Goal: Task Accomplishment & Management: Complete application form

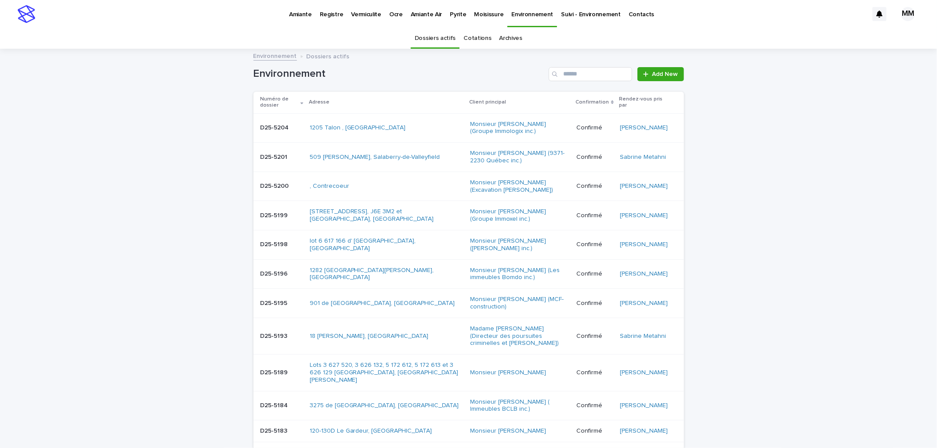
click at [304, 15] on p "Amiante" at bounding box center [300, 9] width 23 height 18
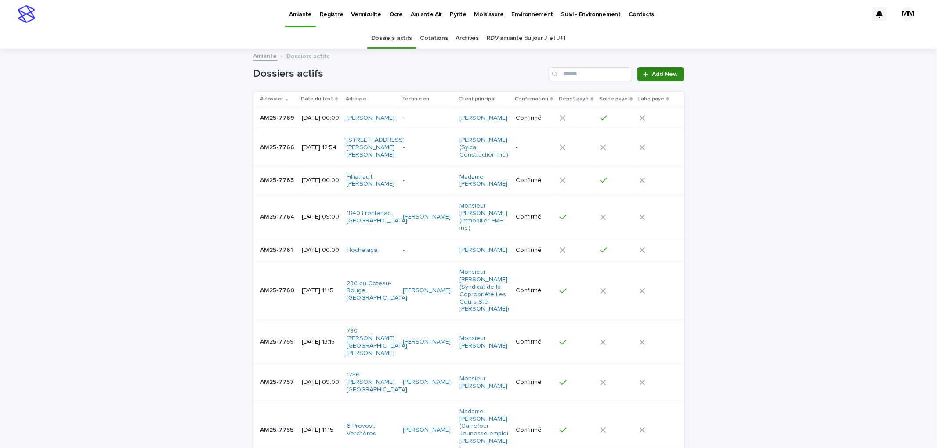
click at [653, 72] on span "Add New" at bounding box center [665, 74] width 26 height 6
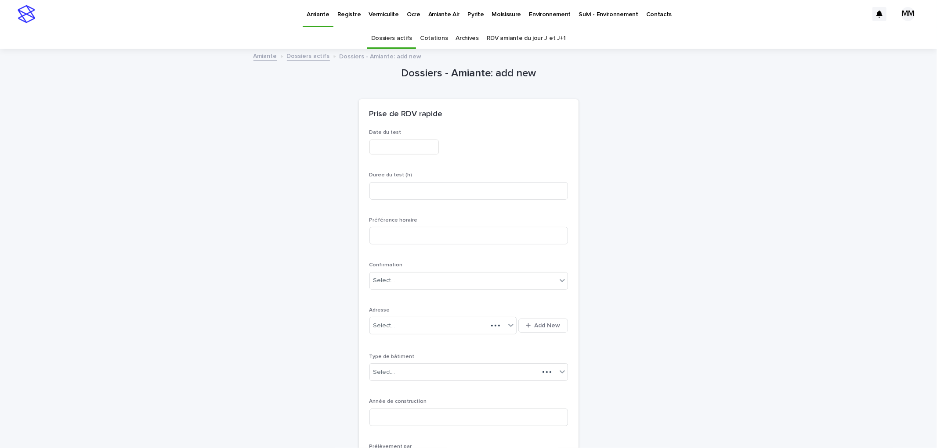
scroll to position [28, 0]
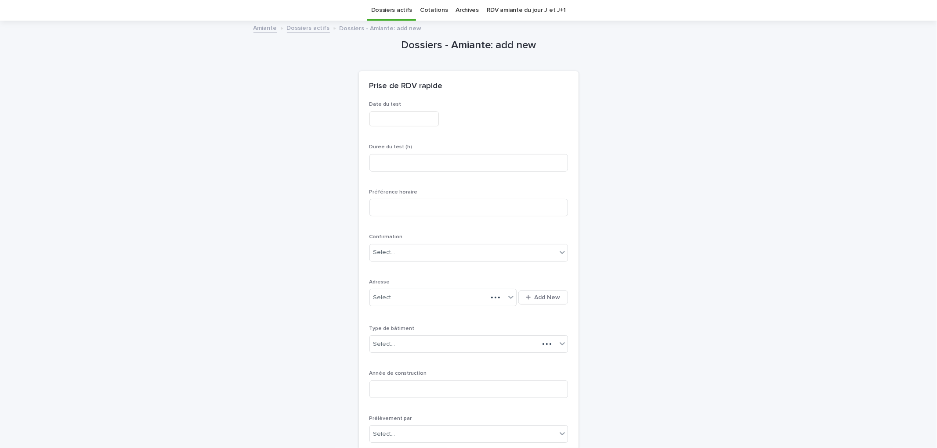
click at [388, 119] on input "text" at bounding box center [403, 119] width 69 height 15
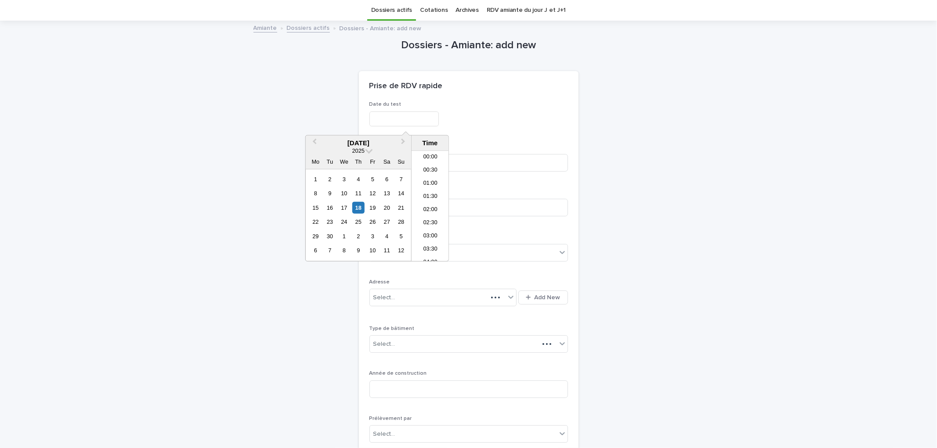
scroll to position [307, 0]
click at [345, 209] on div "17" at bounding box center [344, 208] width 12 height 12
type input "**********"
click at [510, 113] on div "**********" at bounding box center [468, 119] width 198 height 15
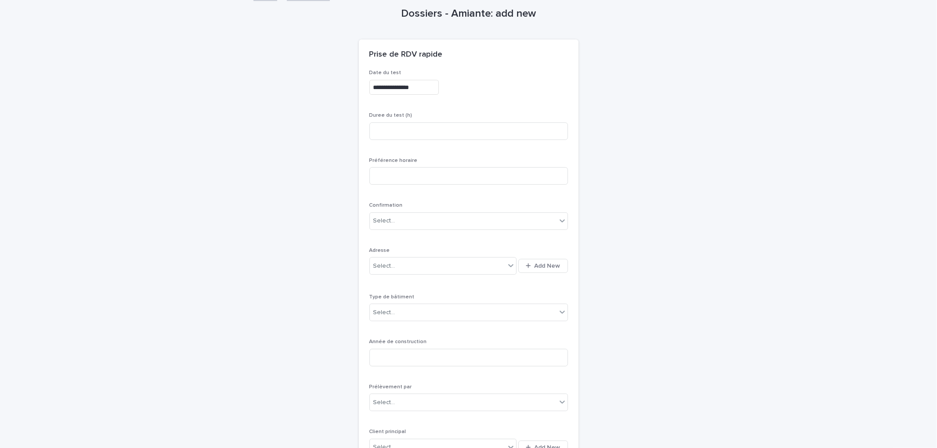
scroll to position [77, 0]
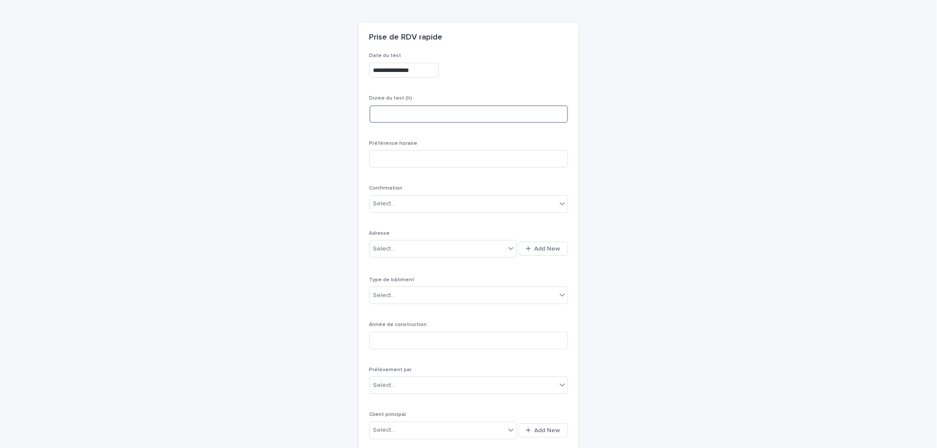
click at [413, 110] on input at bounding box center [468, 114] width 198 height 18
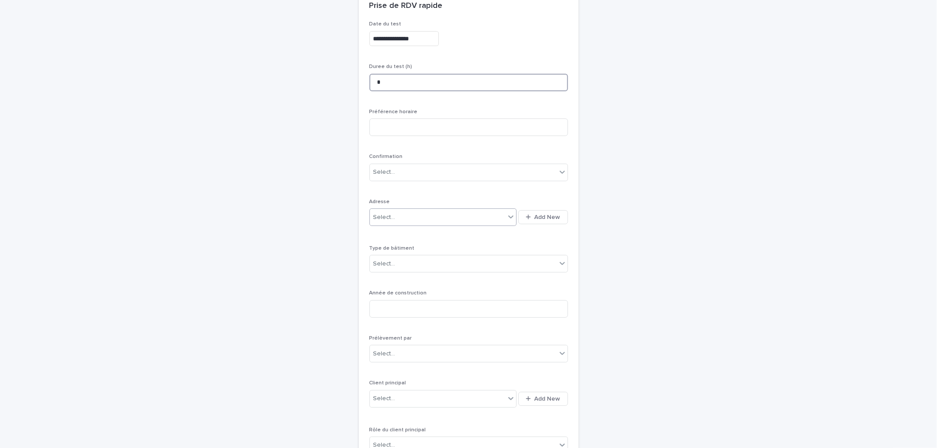
scroll to position [126, 0]
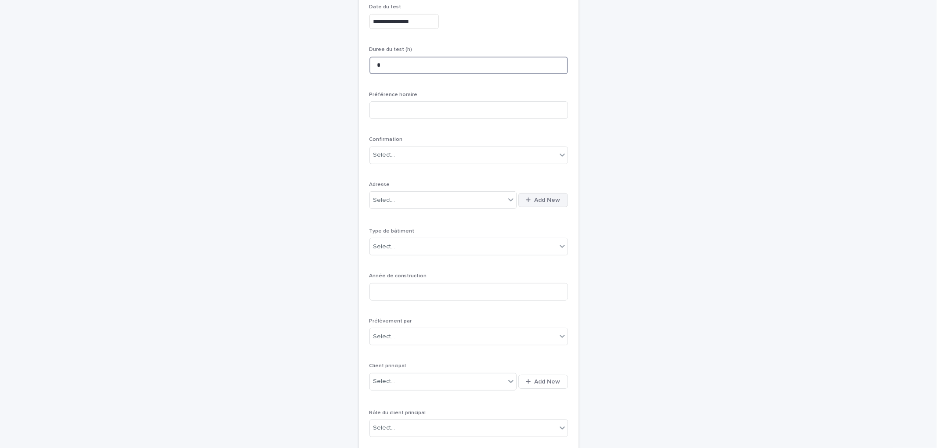
type input "*"
click at [552, 198] on span "Add New" at bounding box center [547, 200] width 26 height 6
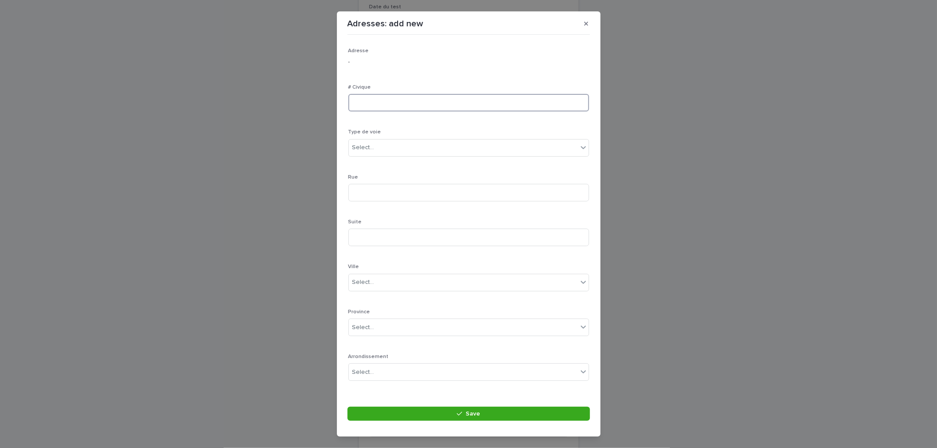
click at [379, 110] on input at bounding box center [468, 103] width 241 height 18
type input "***"
click at [369, 151] on div "Select..." at bounding box center [363, 147] width 22 height 9
drag, startPoint x: 370, startPoint y: 271, endPoint x: 370, endPoint y: 265, distance: 6.1
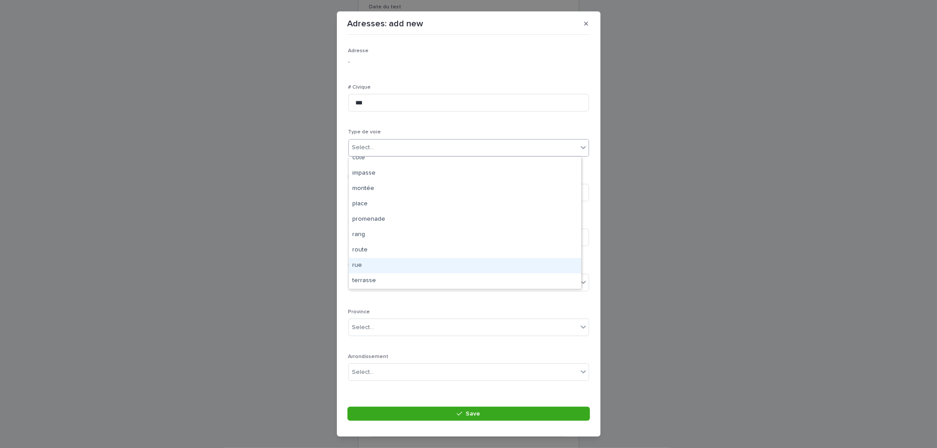
click at [370, 265] on div "rue" at bounding box center [465, 265] width 232 height 15
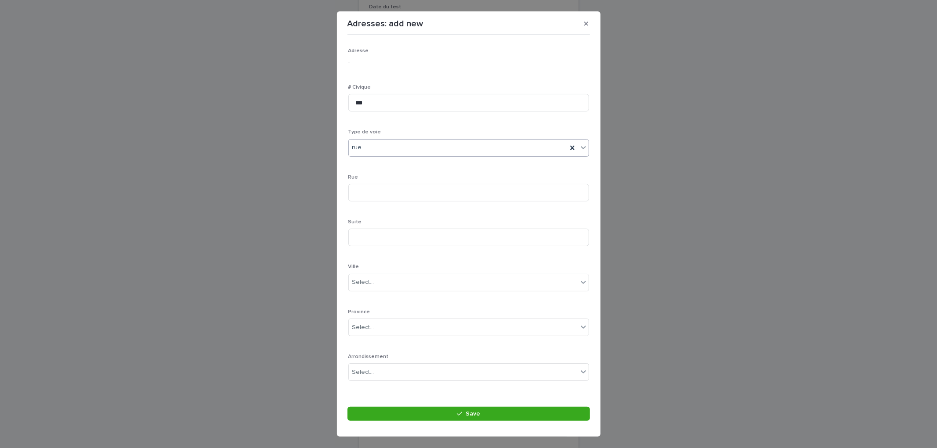
click at [377, 181] on div "Rue" at bounding box center [468, 191] width 241 height 34
click at [379, 188] on input at bounding box center [468, 193] width 241 height 18
type input "*****"
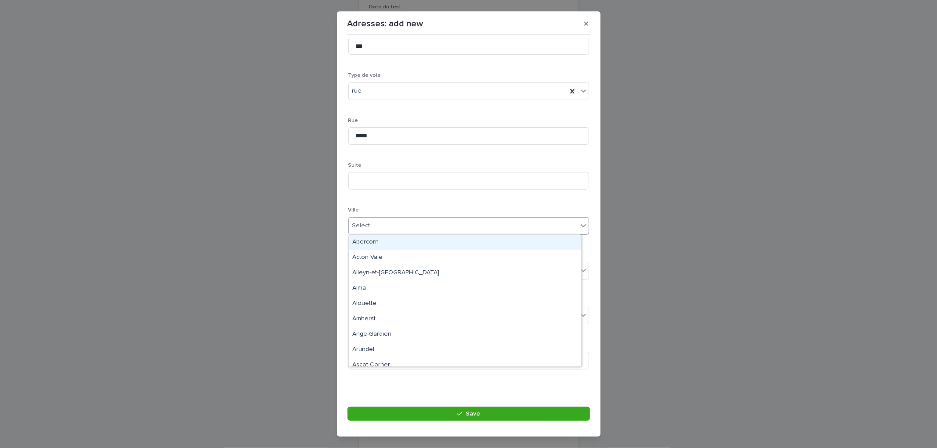
click at [368, 222] on div "Select..." at bounding box center [363, 225] width 22 height 9
type input "**********"
click at [379, 243] on div "Sainte-Julie" at bounding box center [465, 242] width 232 height 15
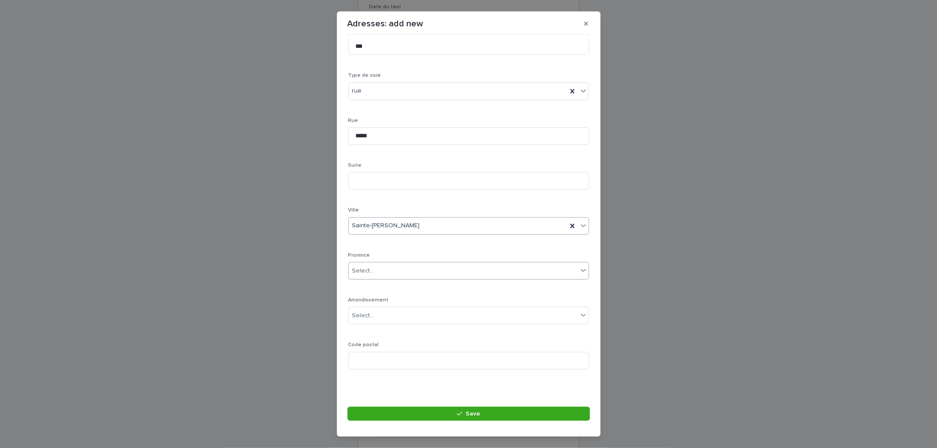
click at [379, 265] on div "Select..." at bounding box center [463, 271] width 229 height 14
type input "**"
click at [368, 289] on div "QC" at bounding box center [465, 287] width 232 height 15
drag, startPoint x: 451, startPoint y: 415, endPoint x: 478, endPoint y: 280, distance: 137.8
click at [452, 415] on button "Save" at bounding box center [468, 414] width 242 height 14
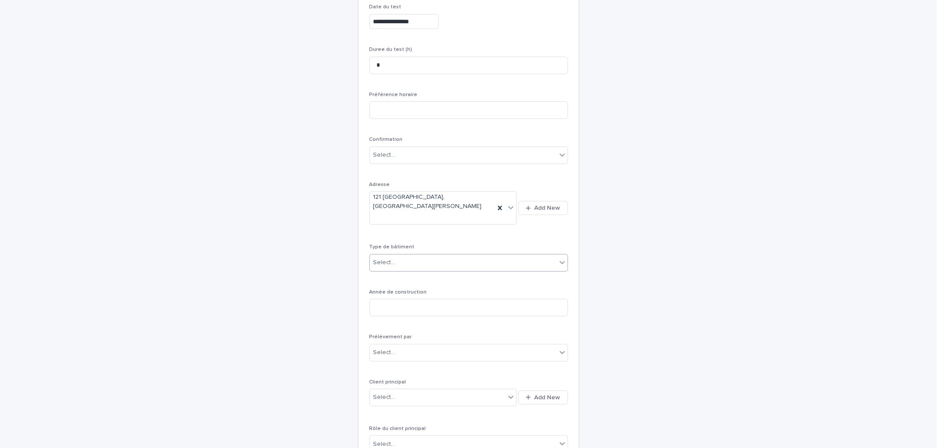
click at [415, 256] on div "Select..." at bounding box center [463, 263] width 187 height 14
click at [394, 290] on div "Cottage" at bounding box center [465, 287] width 198 height 15
drag, startPoint x: 403, startPoint y: 294, endPoint x: 445, endPoint y: 296, distance: 42.2
click at [403, 299] on input at bounding box center [468, 308] width 198 height 18
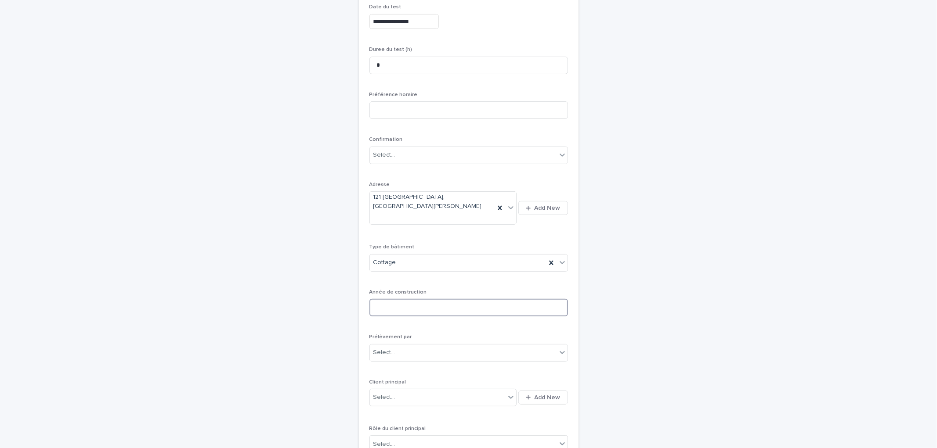
scroll to position [174, 0]
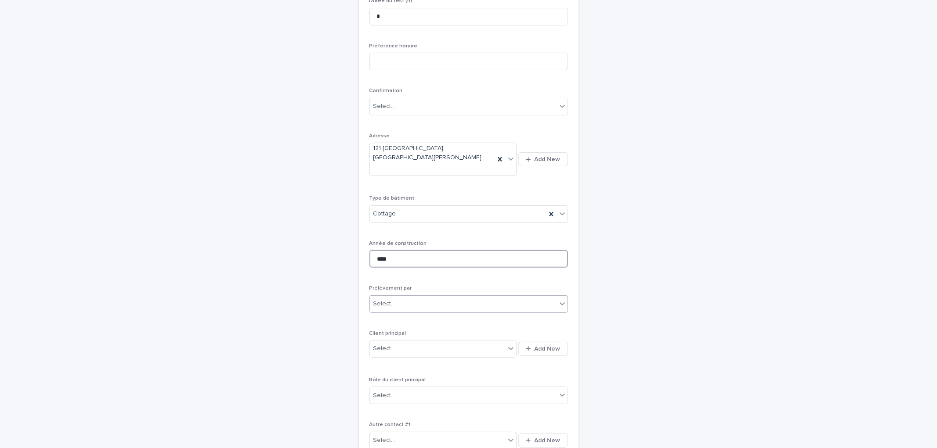
type input "****"
click at [440, 297] on div "Select..." at bounding box center [463, 304] width 187 height 14
click at [416, 307] on div "Multitest" at bounding box center [465, 304] width 198 height 15
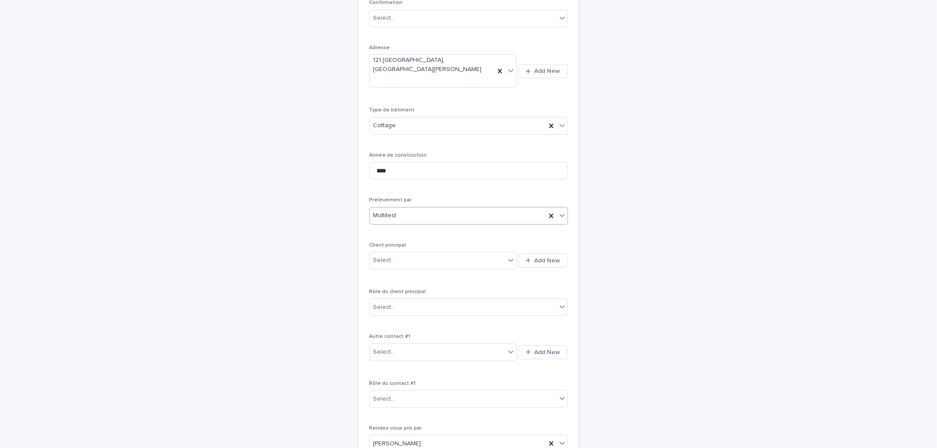
scroll to position [272, 0]
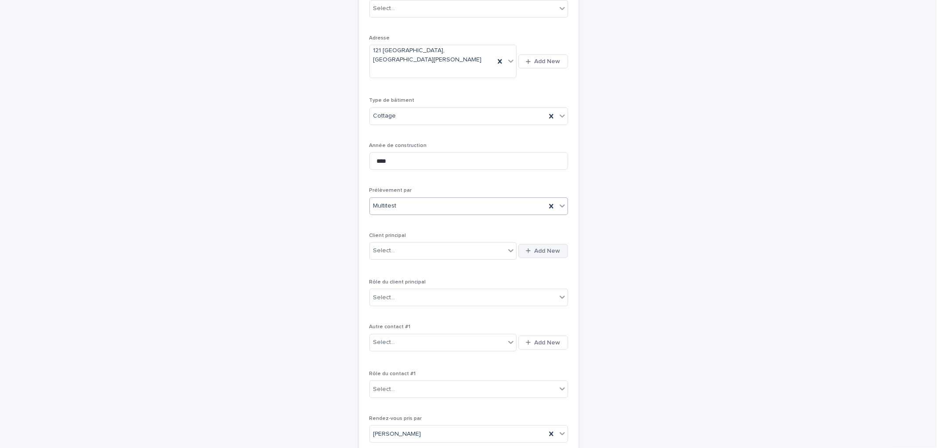
click at [546, 248] on span "Add New" at bounding box center [547, 251] width 26 height 6
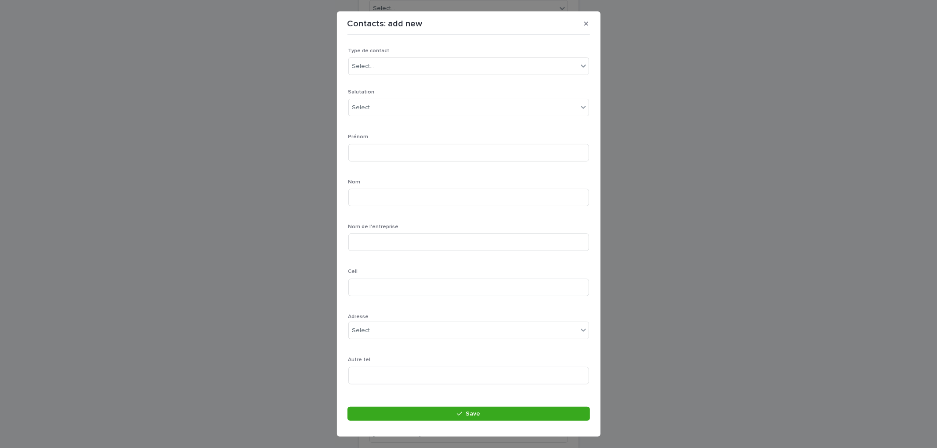
click at [396, 52] on p "Type de contact" at bounding box center [468, 51] width 241 height 6
click at [397, 68] on div "Select..." at bounding box center [463, 66] width 229 height 14
drag, startPoint x: 368, startPoint y: 85, endPoint x: 397, endPoint y: 122, distance: 46.3
click at [369, 85] on div "Particulier" at bounding box center [465, 83] width 232 height 15
click at [381, 106] on div "Select..." at bounding box center [463, 108] width 229 height 14
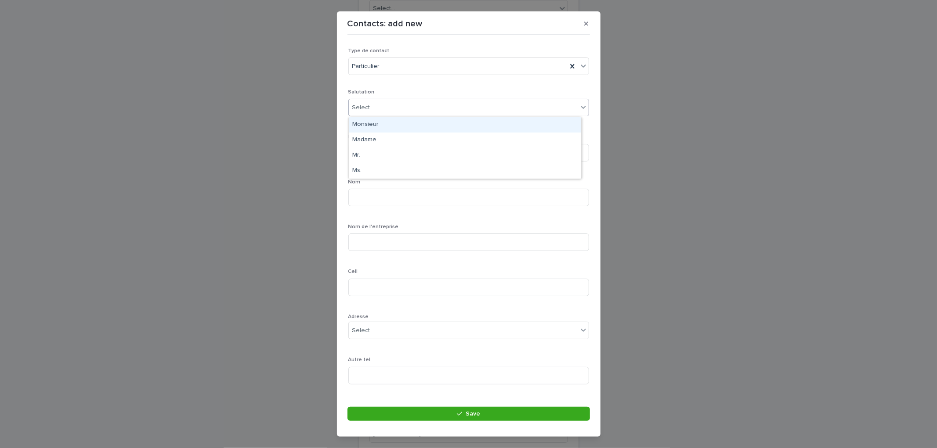
click at [381, 125] on div "Monsieur" at bounding box center [465, 124] width 232 height 15
click at [386, 157] on input at bounding box center [468, 153] width 241 height 18
type input "******"
click at [364, 199] on input at bounding box center [468, 198] width 241 height 18
type input "*********"
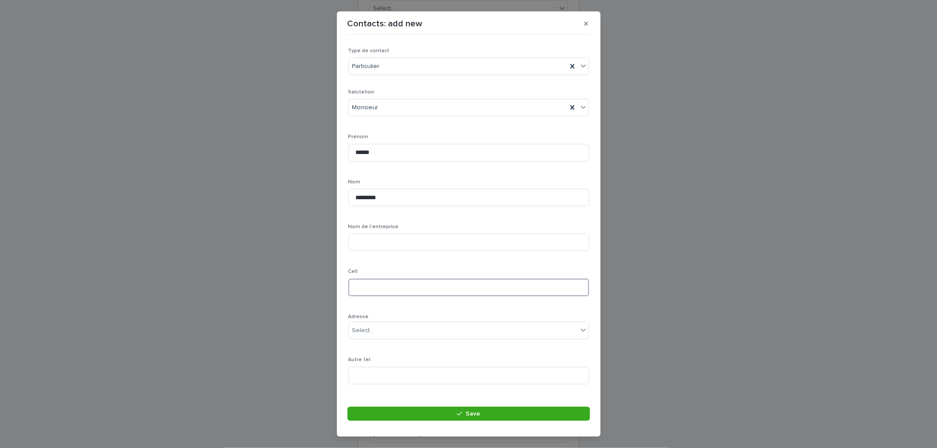
click at [371, 286] on input at bounding box center [468, 288] width 241 height 18
paste input "**********"
type input "**********"
click at [386, 314] on input at bounding box center [468, 316] width 241 height 18
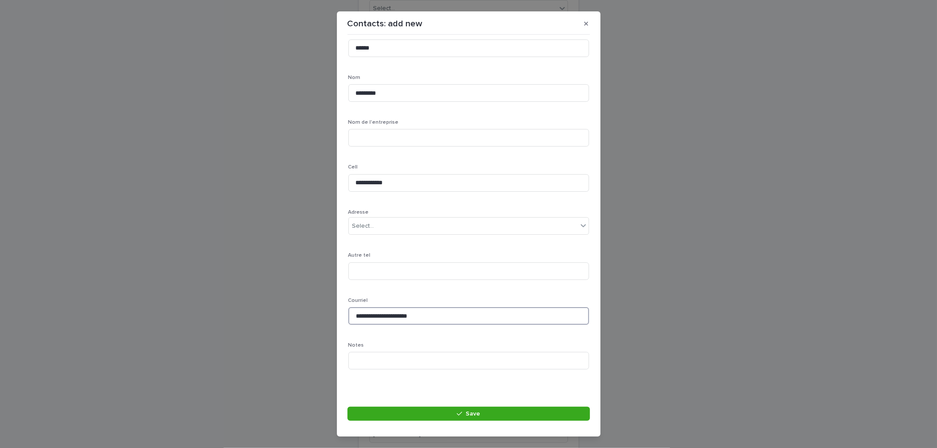
type input "**********"
click at [437, 418] on button "Save" at bounding box center [468, 414] width 242 height 14
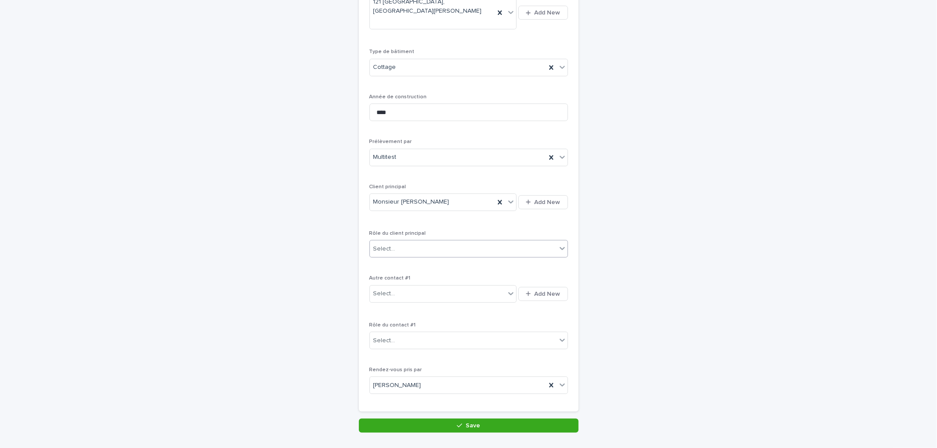
drag, startPoint x: 407, startPoint y: 234, endPoint x: 419, endPoint y: 239, distance: 12.8
click at [407, 242] on div "Select..." at bounding box center [463, 249] width 187 height 14
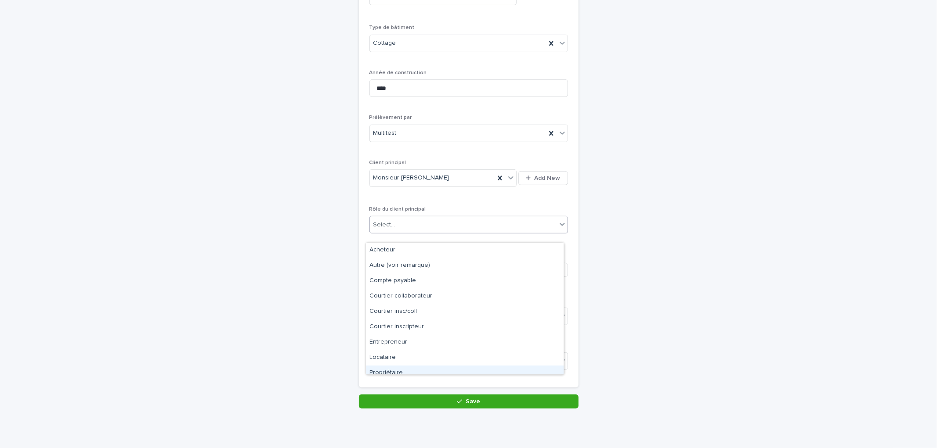
scroll to position [359, 0]
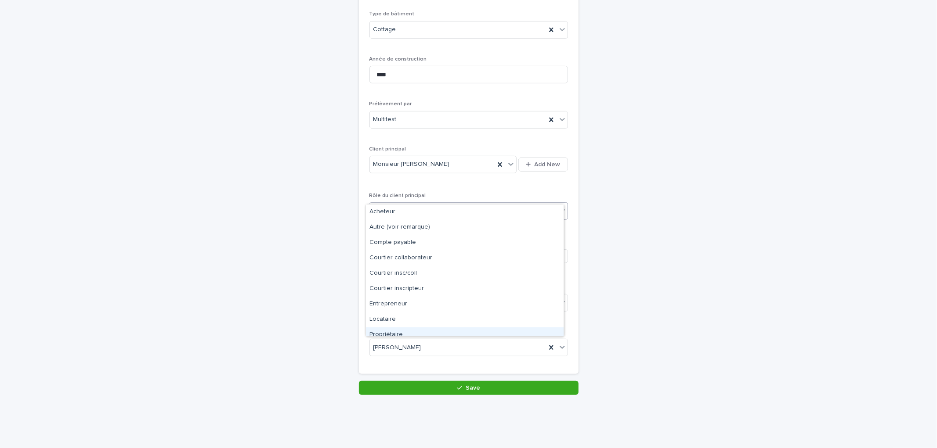
click at [388, 332] on div "Propriétaire" at bounding box center [465, 335] width 198 height 15
click at [469, 363] on div "**********" at bounding box center [469, 60] width 220 height 641
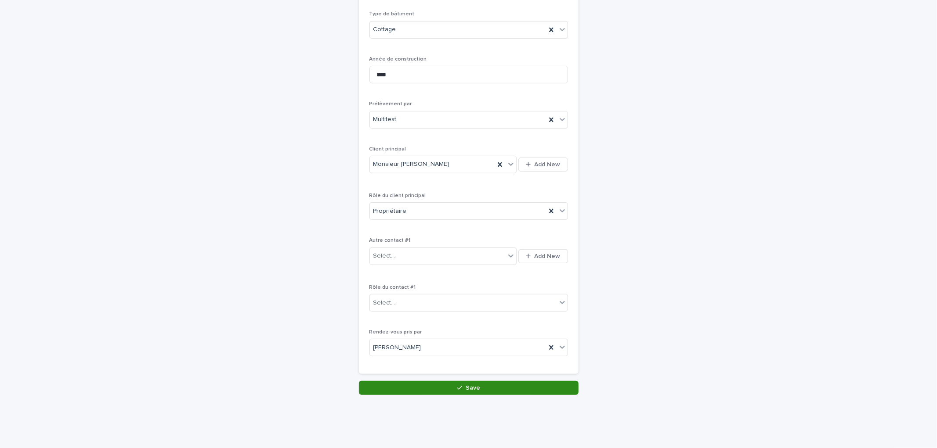
click at [465, 381] on button "Save" at bounding box center [469, 388] width 220 height 14
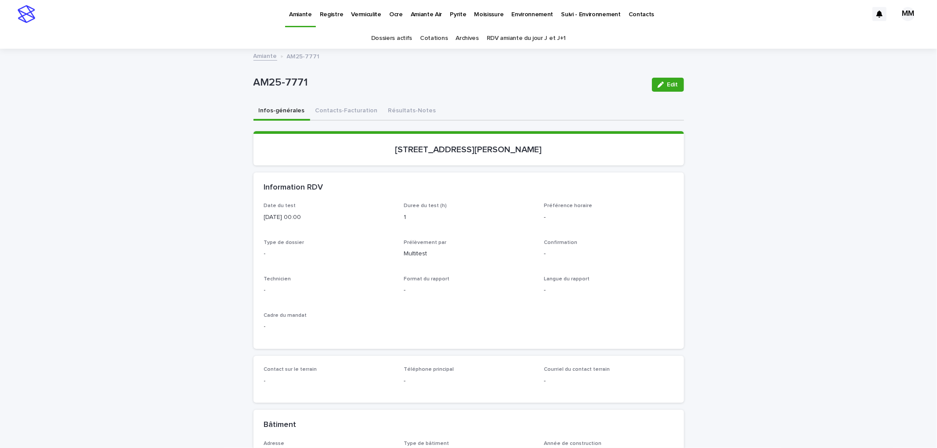
click at [680, 83] on div "Loading... Saving… Loading... Saving… AM25-7771 Edit AM25-7771 Edit Sorry, ther…" at bounding box center [468, 376] width 439 height 653
click at [657, 85] on icon "button" at bounding box center [660, 85] width 6 height 6
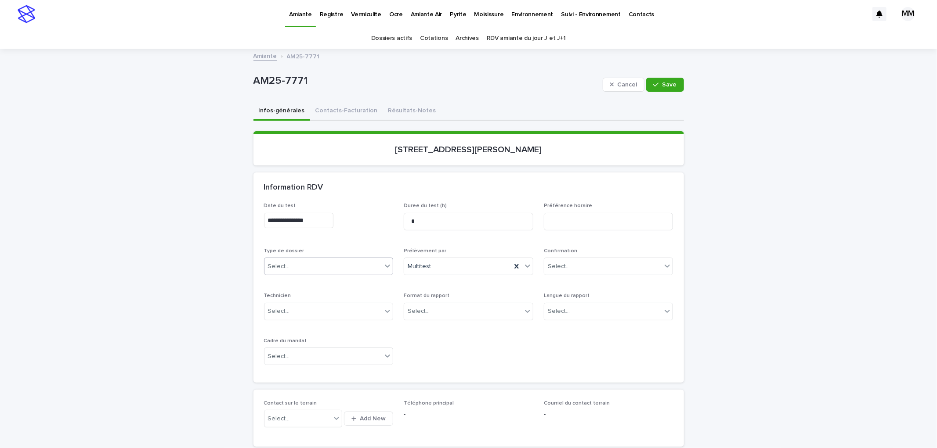
click at [312, 269] on div "Select..." at bounding box center [323, 267] width 118 height 14
click at [314, 281] on div "Échantillonnage" at bounding box center [324, 282] width 129 height 15
click at [441, 310] on div "Select..." at bounding box center [463, 311] width 118 height 14
click at [454, 324] on div "Électronique" at bounding box center [464, 327] width 129 height 15
click at [590, 315] on div "Select..." at bounding box center [603, 311] width 118 height 14
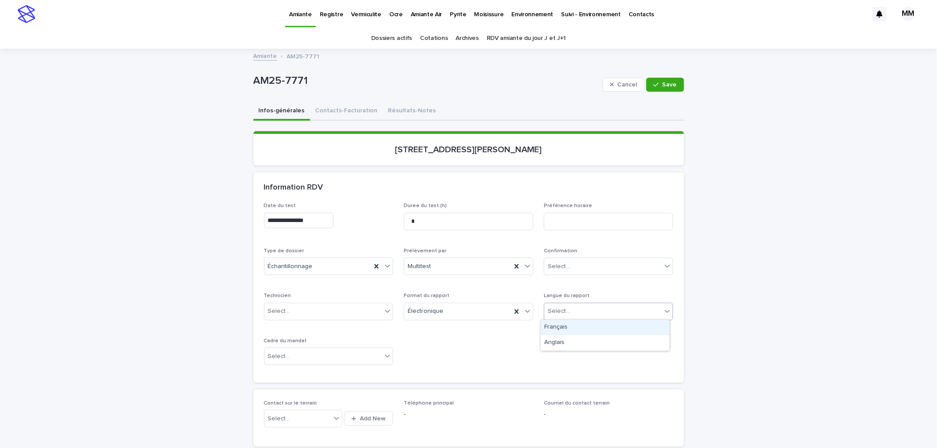
click at [582, 327] on div "Français" at bounding box center [605, 327] width 129 height 15
click at [287, 360] on div "Select..." at bounding box center [323, 357] width 118 height 14
click at [279, 400] on div "Travaux" at bounding box center [324, 403] width 129 height 15
click at [310, 364] on div "Travaux" at bounding box center [329, 357] width 130 height 18
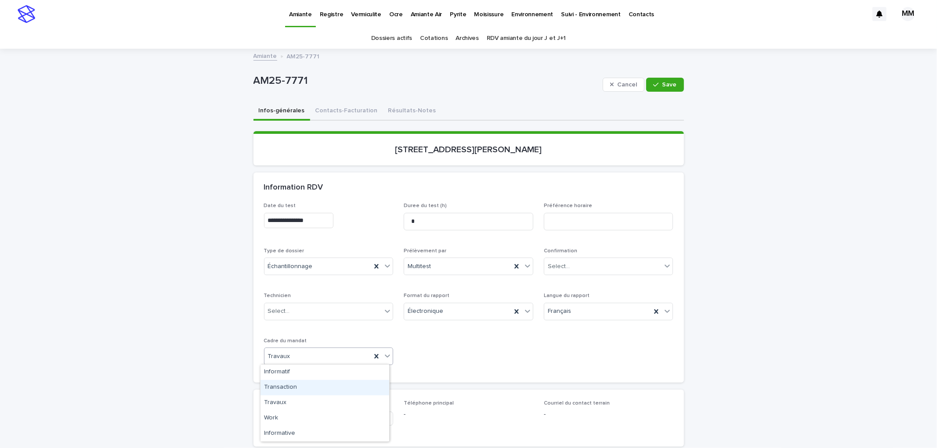
click at [295, 387] on div "Transaction" at bounding box center [324, 387] width 129 height 15
click at [660, 89] on button "Save" at bounding box center [664, 85] width 37 height 14
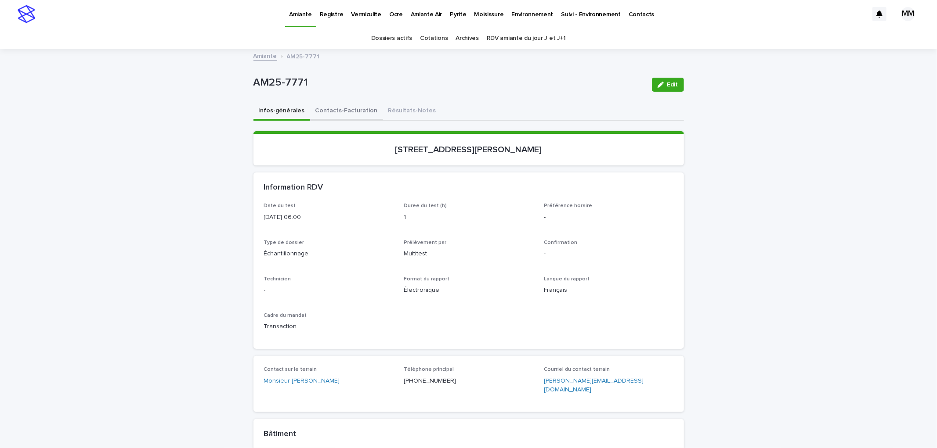
click at [334, 119] on button "Contacts-Facturation" at bounding box center [346, 111] width 73 height 18
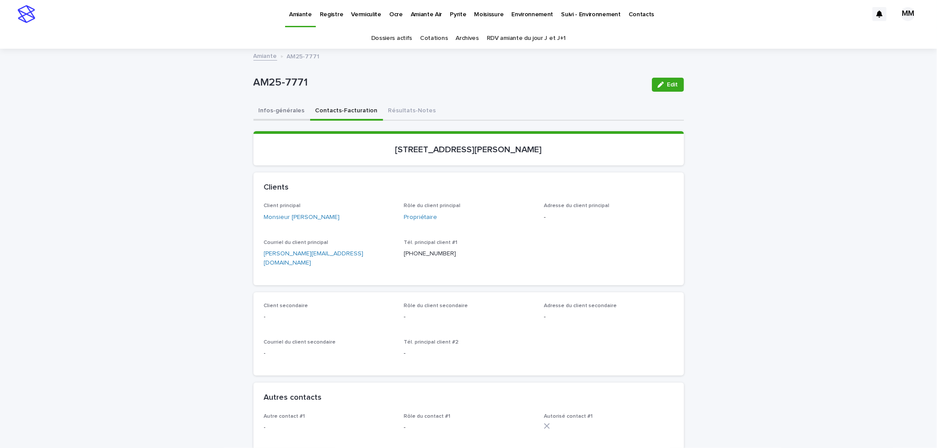
click at [271, 104] on button "Infos-générales" at bounding box center [281, 111] width 57 height 18
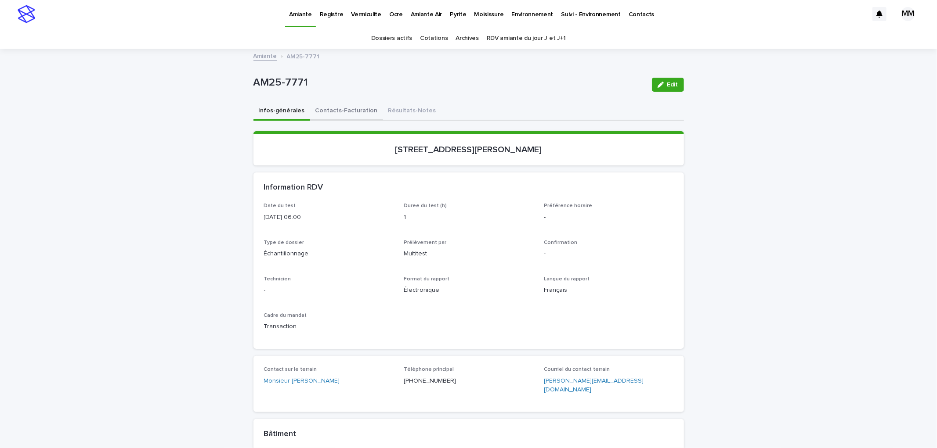
click at [336, 105] on button "Contacts-Facturation" at bounding box center [346, 111] width 73 height 18
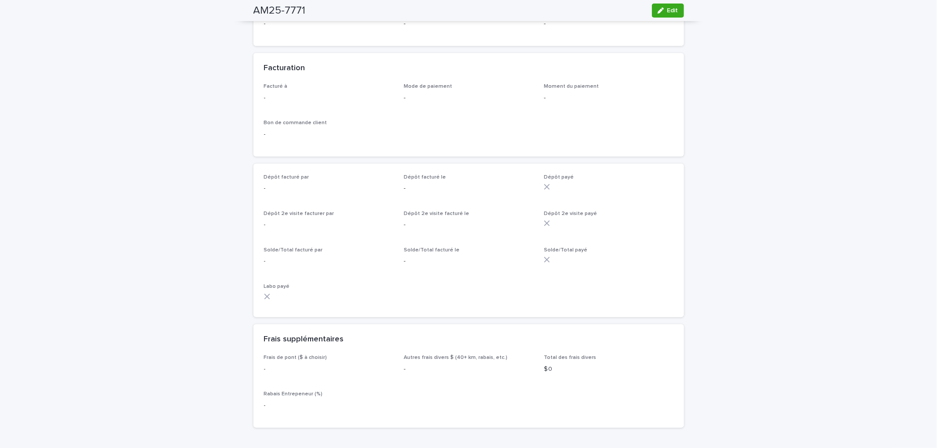
scroll to position [780, 0]
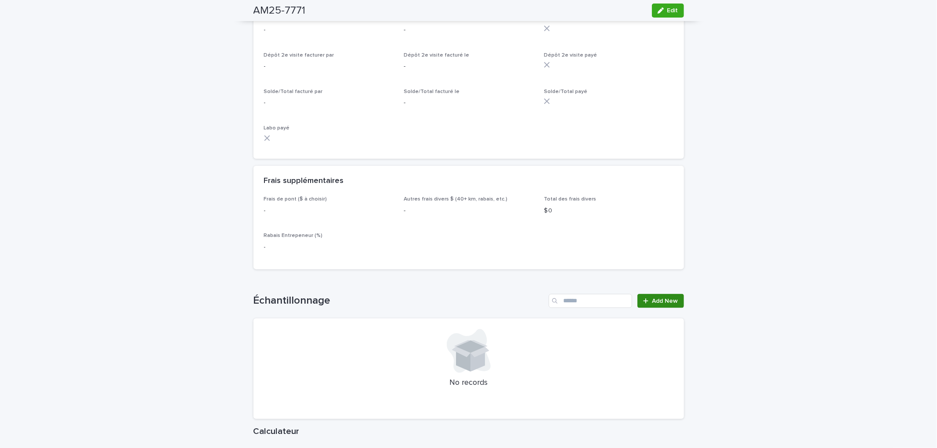
click at [663, 298] on span "Add New" at bounding box center [665, 301] width 26 height 6
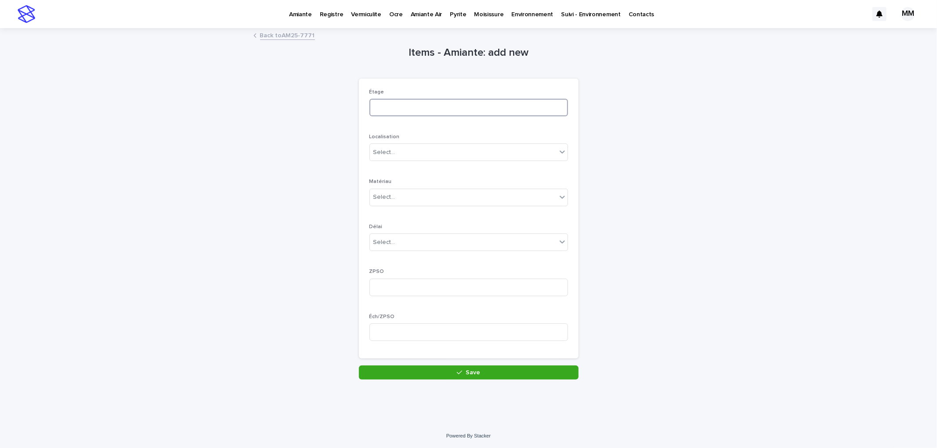
click at [431, 107] on input at bounding box center [468, 108] width 198 height 18
click at [281, 32] on link "Back to AM25-7771" at bounding box center [287, 35] width 55 height 10
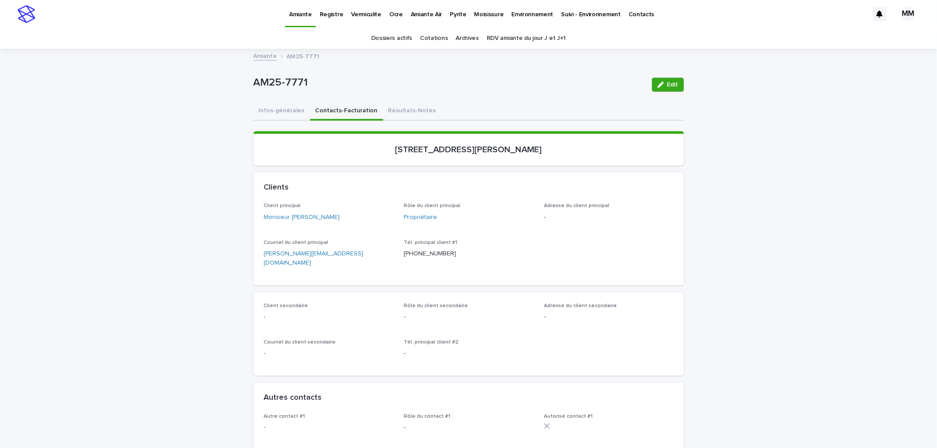
scroll to position [49, 0]
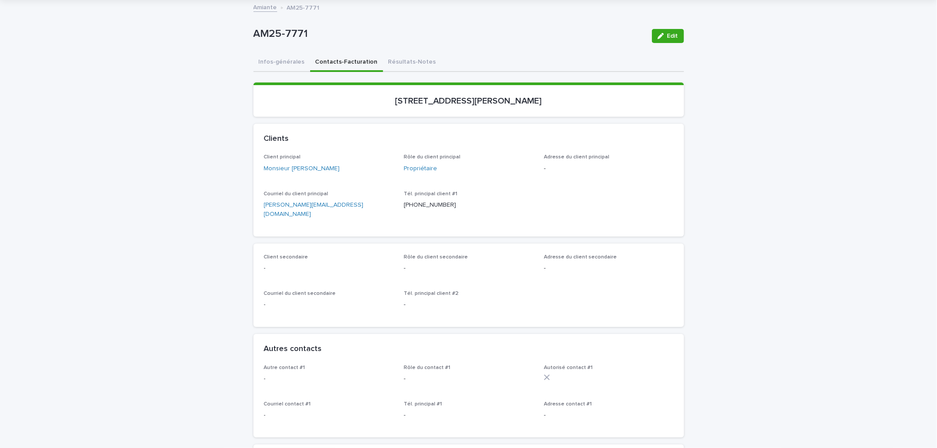
click at [583, 320] on div "Loading... Saving… Clients Client principal Monsieur Michel Ulatowski Rôle du c…" at bounding box center [468, 229] width 430 height 210
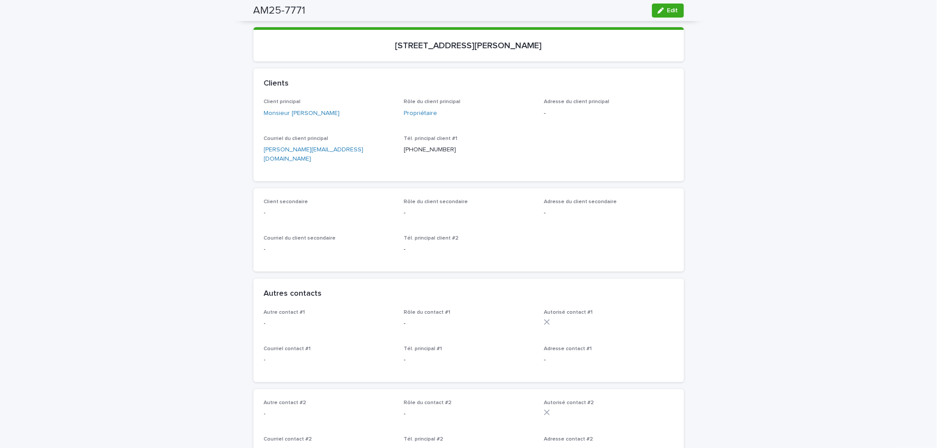
scroll to position [0, 0]
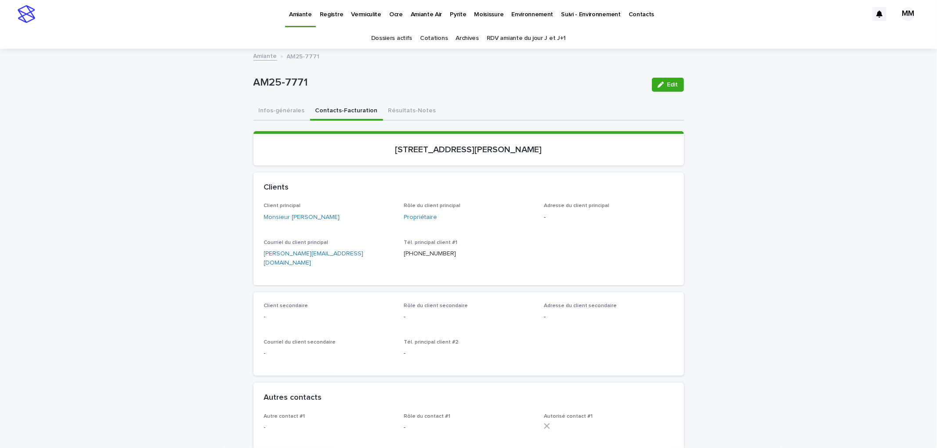
click at [280, 110] on button "Infos-générales" at bounding box center [281, 111] width 57 height 18
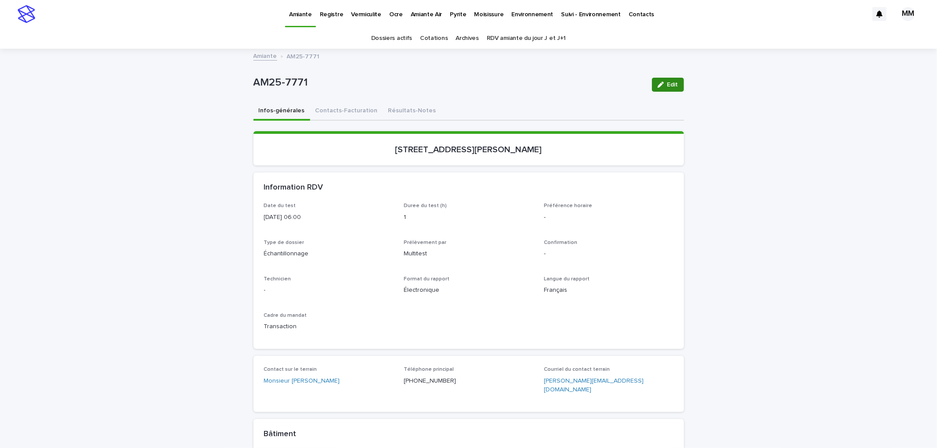
click at [670, 79] on button "Edit" at bounding box center [668, 85] width 32 height 14
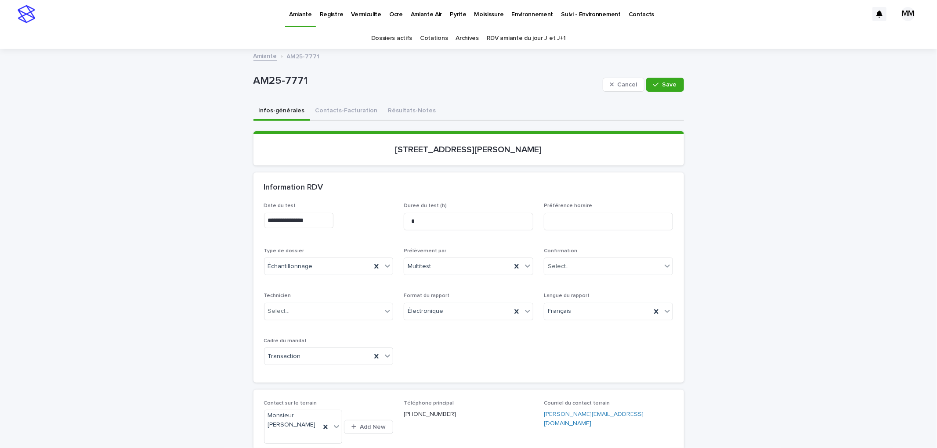
click at [309, 222] on input "**********" at bounding box center [298, 220] width 69 height 15
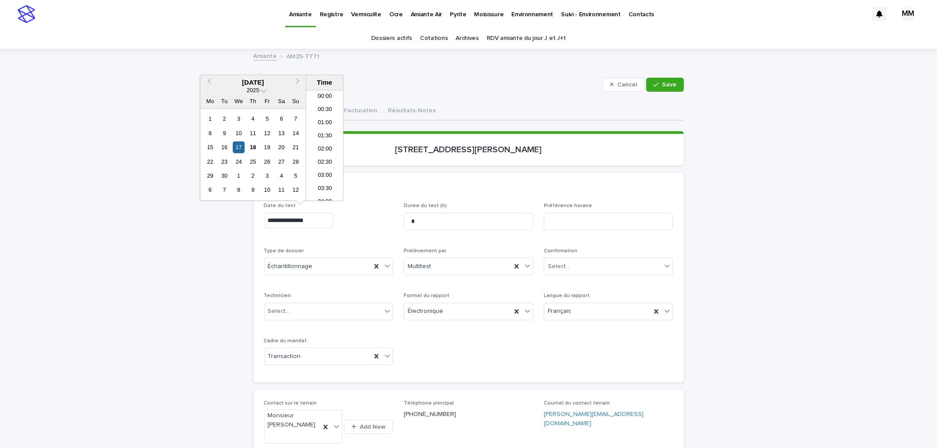
scroll to position [110, 0]
click at [238, 164] on div "24" at bounding box center [239, 162] width 12 height 12
type input "**********"
click at [671, 86] on span "Save" at bounding box center [669, 85] width 14 height 6
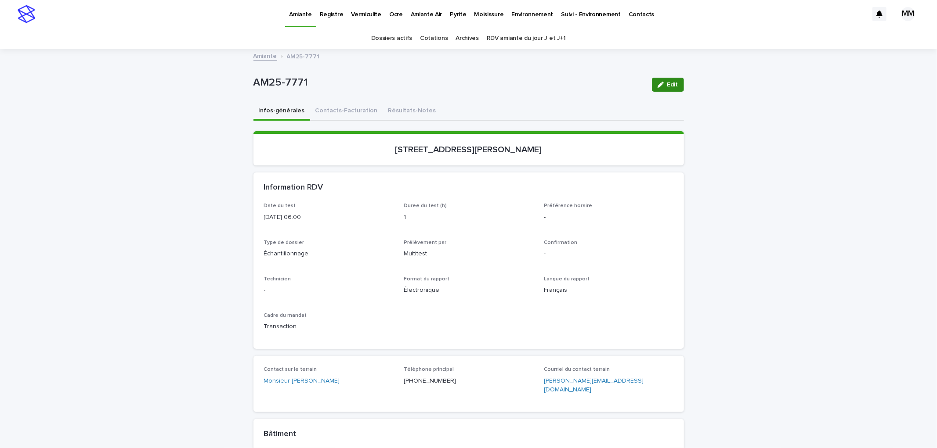
click at [670, 85] on span "Edit" at bounding box center [672, 85] width 11 height 6
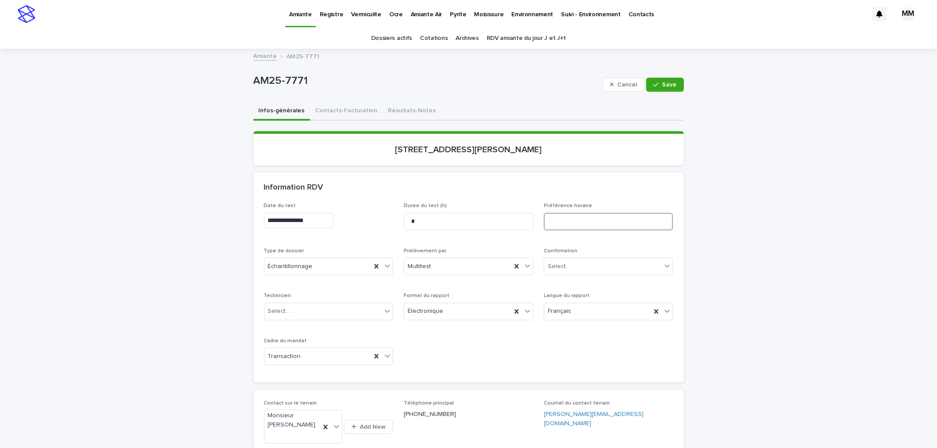
click at [578, 217] on input at bounding box center [609, 222] width 130 height 18
type input "**********"
click at [665, 83] on span "Save" at bounding box center [669, 85] width 14 height 6
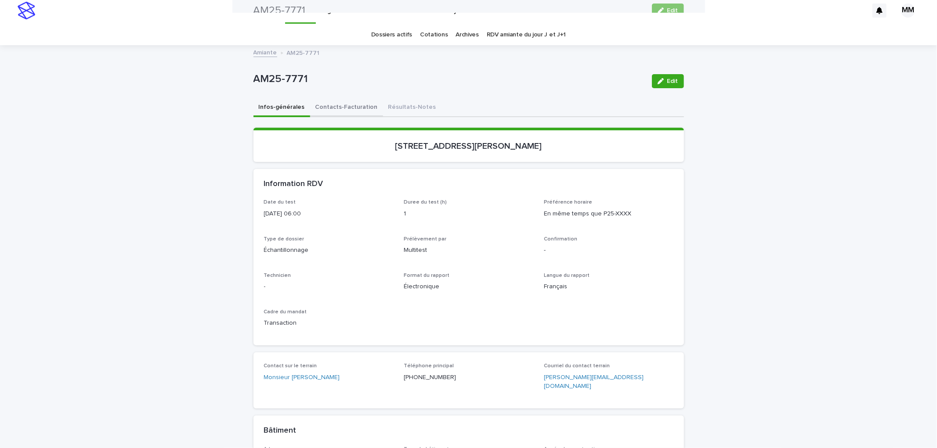
scroll to position [0, 0]
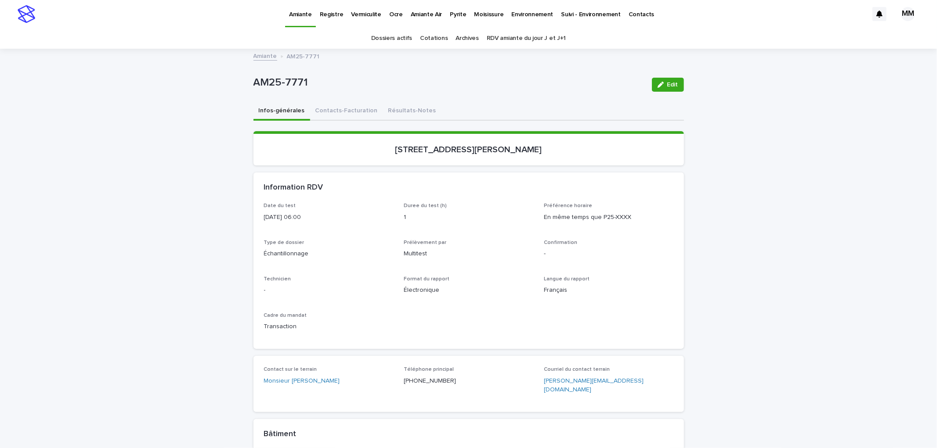
drag, startPoint x: 332, startPoint y: 111, endPoint x: 907, endPoint y: 81, distance: 576.0
click at [332, 111] on button "Contacts-Facturation" at bounding box center [346, 111] width 73 height 18
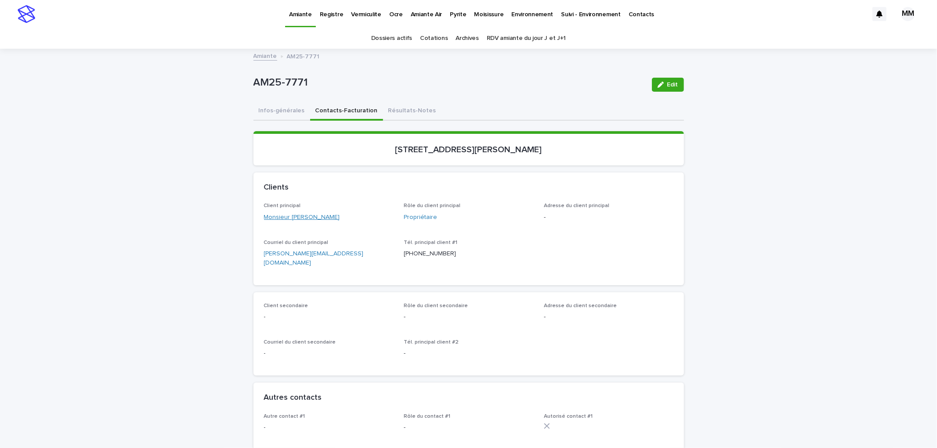
click at [292, 216] on link "Monsieur Michel Ulatowski" at bounding box center [302, 217] width 76 height 9
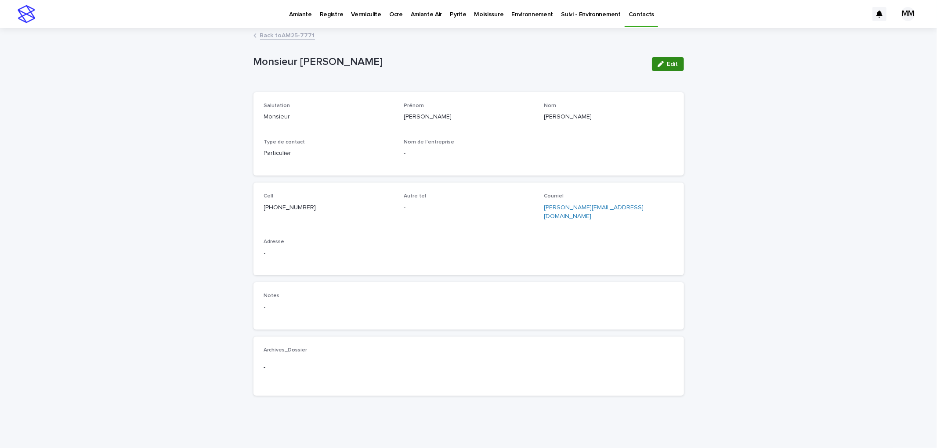
click at [664, 68] on button "Edit" at bounding box center [668, 64] width 32 height 14
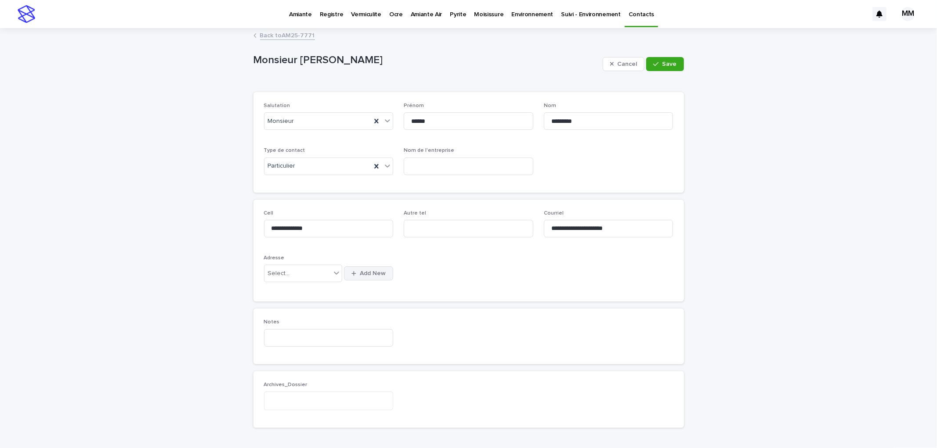
click at [371, 270] on span "Add New" at bounding box center [373, 273] width 26 height 6
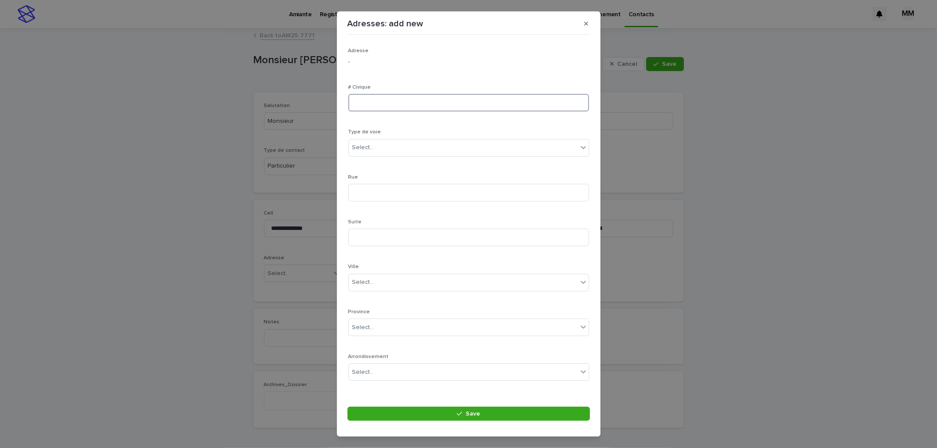
click at [357, 103] on input at bounding box center [468, 103] width 241 height 18
type input "****"
click at [386, 144] on div "Select..." at bounding box center [463, 148] width 229 height 14
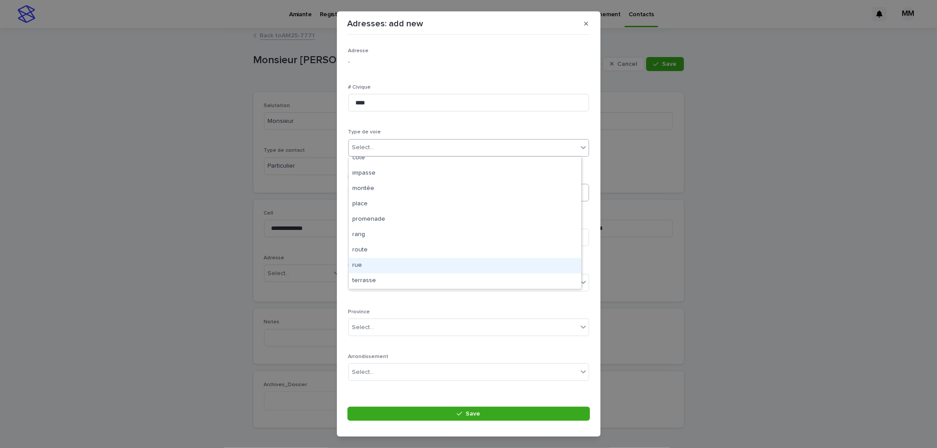
click at [376, 263] on div "rue" at bounding box center [465, 265] width 232 height 15
click at [405, 186] on input at bounding box center [468, 193] width 241 height 18
type input "*"
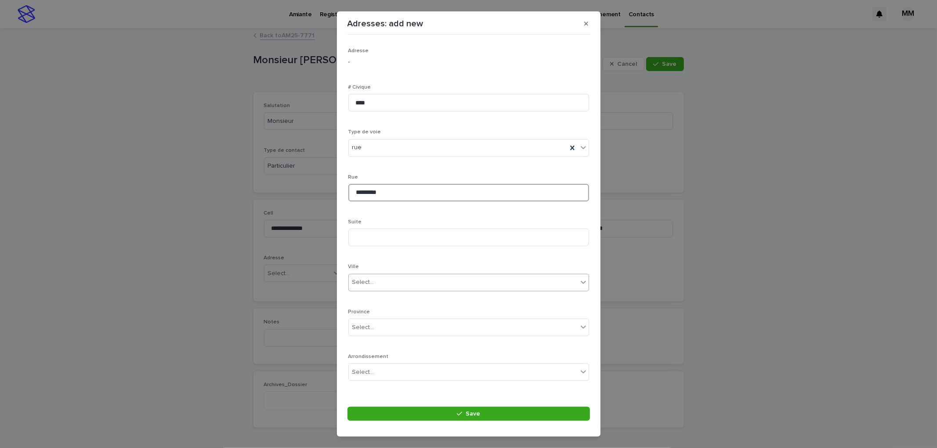
type input "*********"
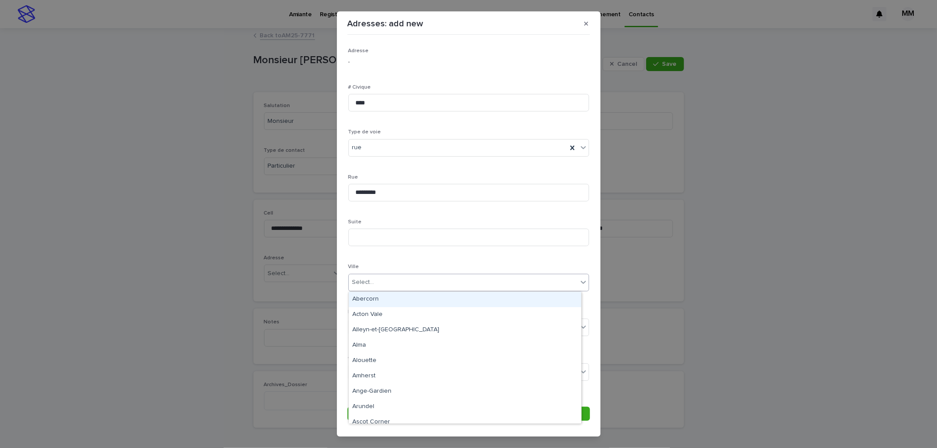
click at [394, 291] on body "**********" at bounding box center [468, 224] width 937 height 448
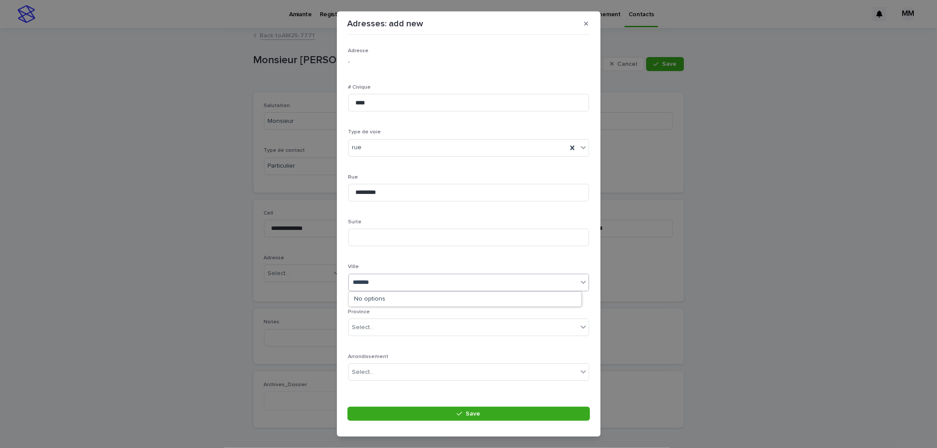
type input "********"
click at [402, 299] on div "Carignan" at bounding box center [465, 299] width 232 height 15
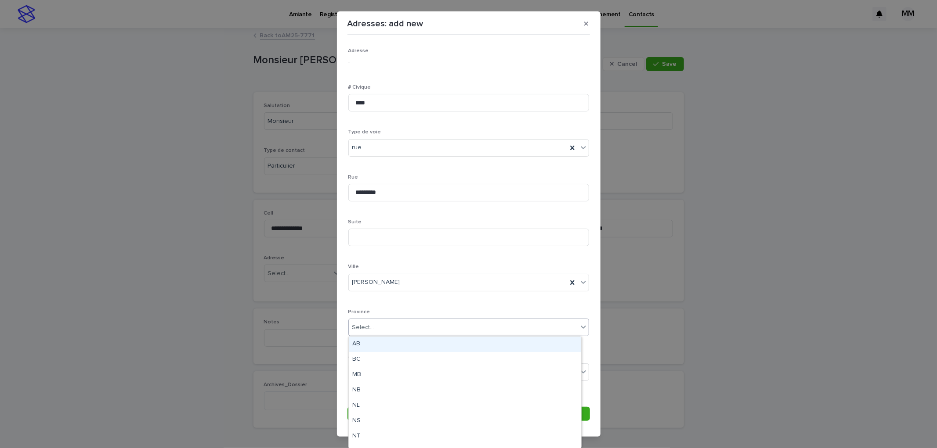
click at [379, 326] on div "Select..." at bounding box center [463, 328] width 229 height 14
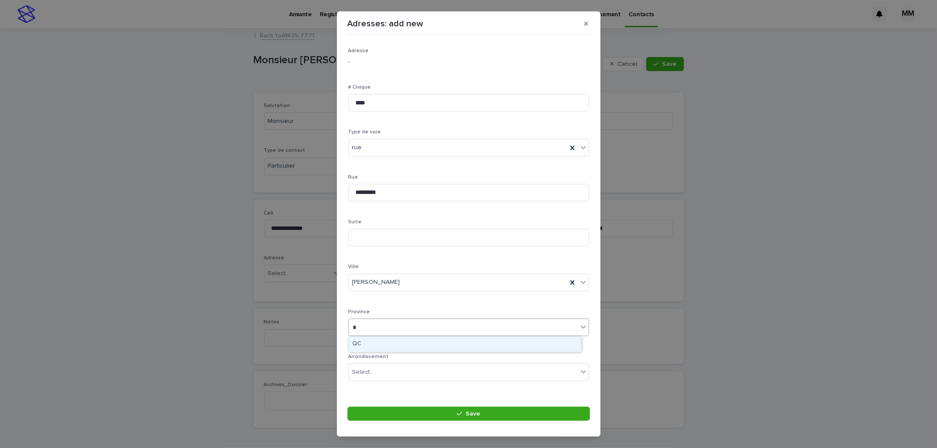
type input "**"
click at [375, 343] on div "QC" at bounding box center [465, 344] width 232 height 15
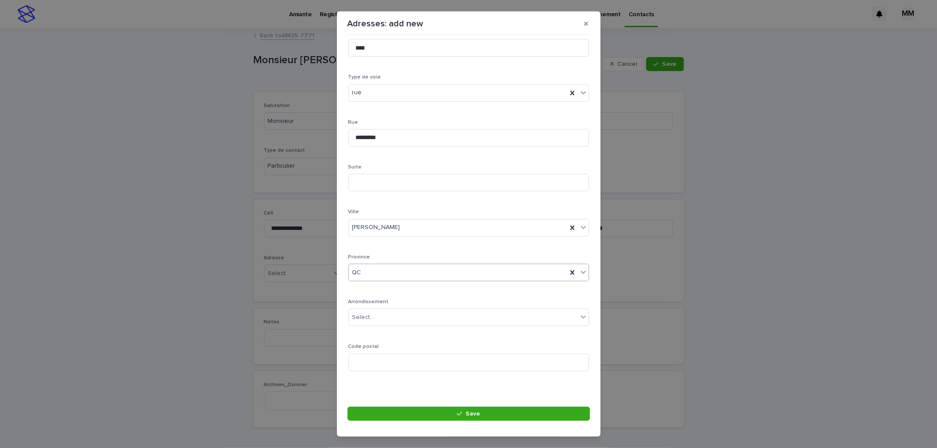
scroll to position [57, 0]
click at [378, 346] on p "Code postal" at bounding box center [468, 345] width 241 height 6
click at [380, 361] on input at bounding box center [468, 361] width 241 height 18
click at [411, 356] on input at bounding box center [468, 361] width 241 height 18
type input "*******"
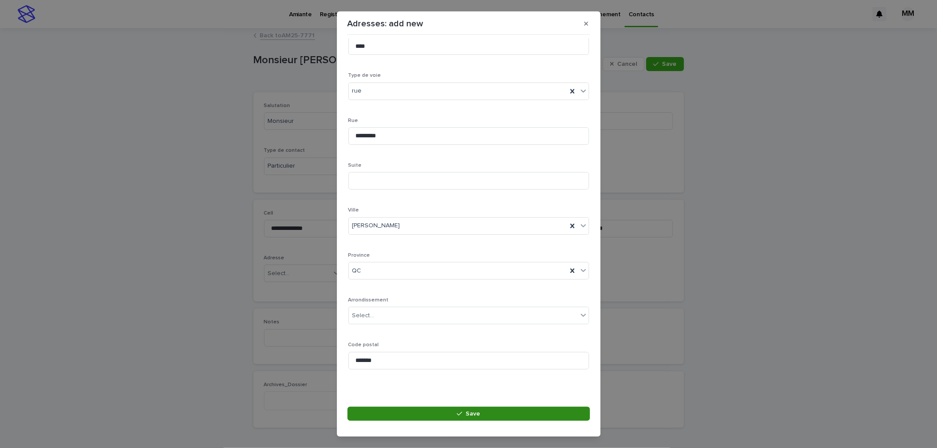
click at [449, 420] on button "Save" at bounding box center [468, 414] width 242 height 14
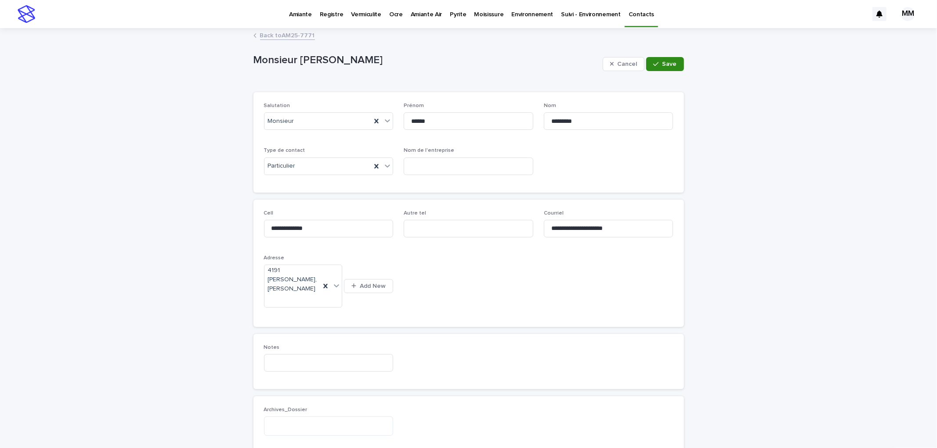
click at [664, 66] on span "Save" at bounding box center [669, 64] width 14 height 6
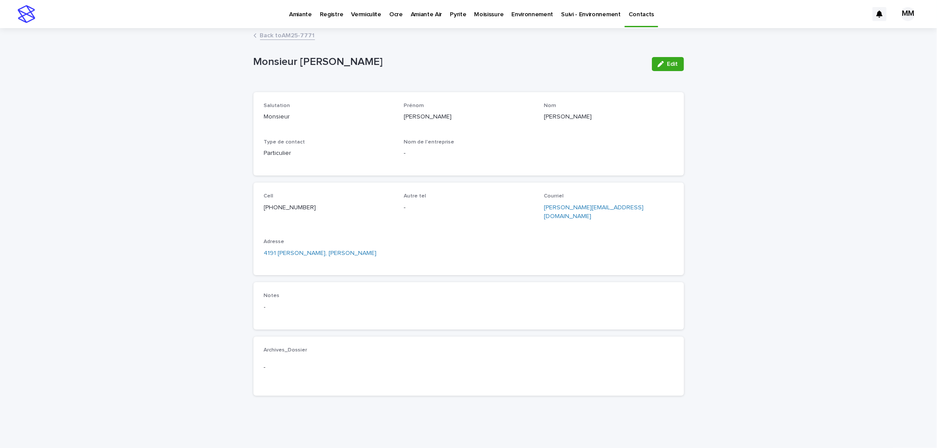
click at [288, 43] on div "Monsieur Michel Ulatowski Edit Monsieur Michel Ulatowski Edit Sorry, there was …" at bounding box center [468, 216] width 430 height 374
click at [299, 36] on link "Back to AM25-7771" at bounding box center [287, 35] width 55 height 10
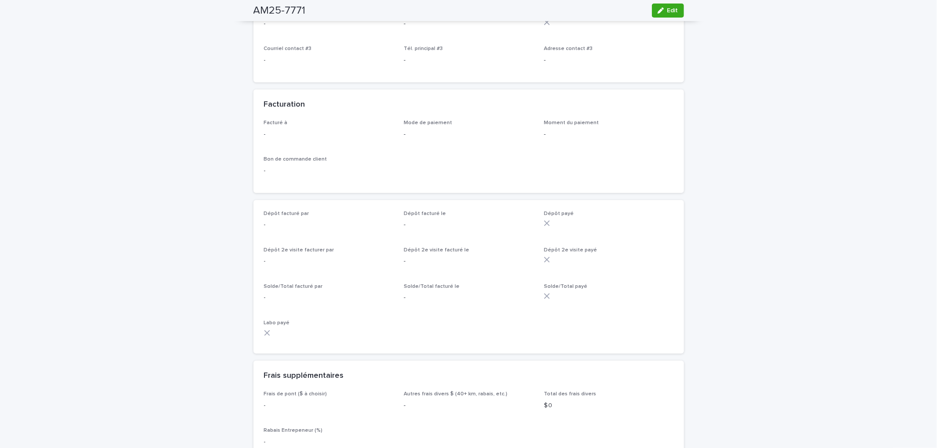
scroll to position [927, 0]
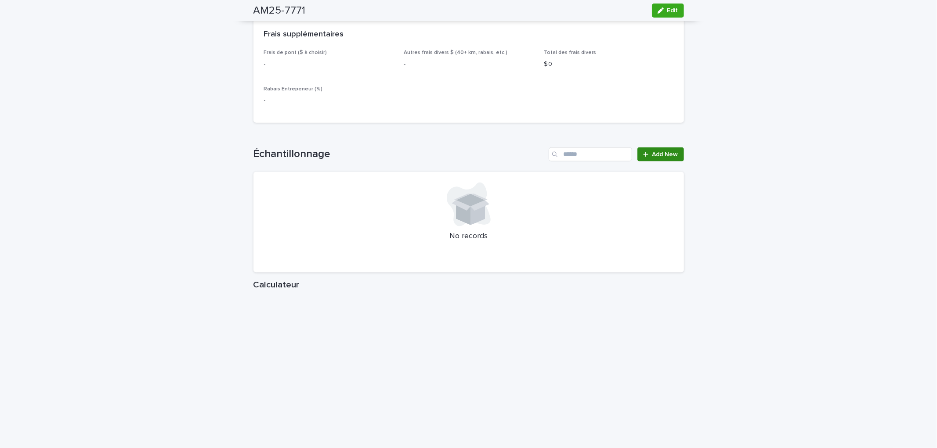
click at [672, 151] on span "Add New" at bounding box center [665, 154] width 26 height 6
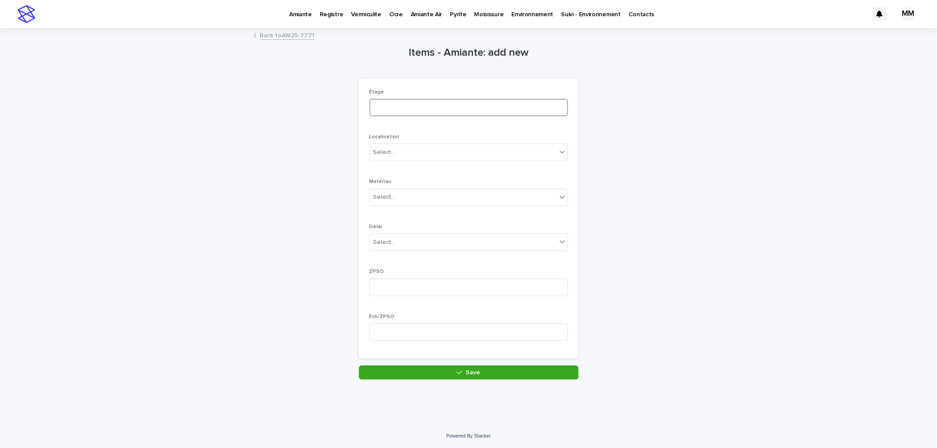
click at [416, 113] on input at bounding box center [468, 108] width 198 height 18
type input "*"
type input "********"
click at [406, 146] on div "Select..." at bounding box center [463, 152] width 187 height 14
click at [385, 227] on div "mur" at bounding box center [465, 231] width 198 height 15
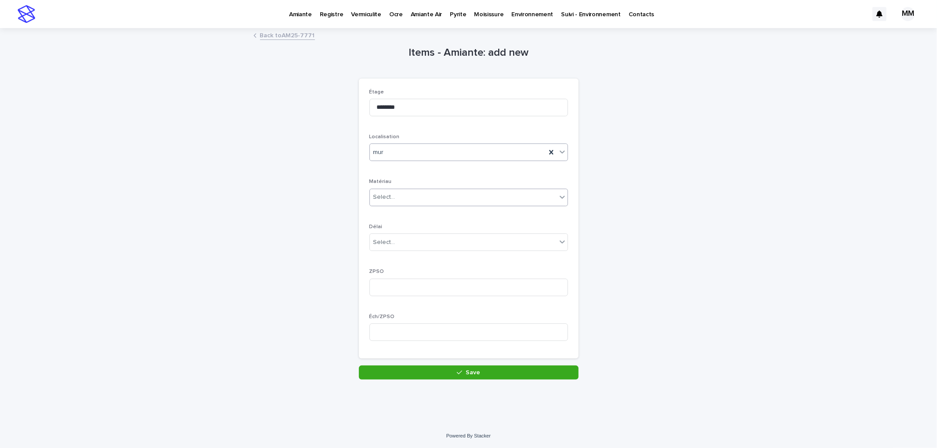
click at [389, 198] on div "Select..." at bounding box center [384, 197] width 22 height 9
click at [392, 244] on div "MSP" at bounding box center [465, 245] width 198 height 15
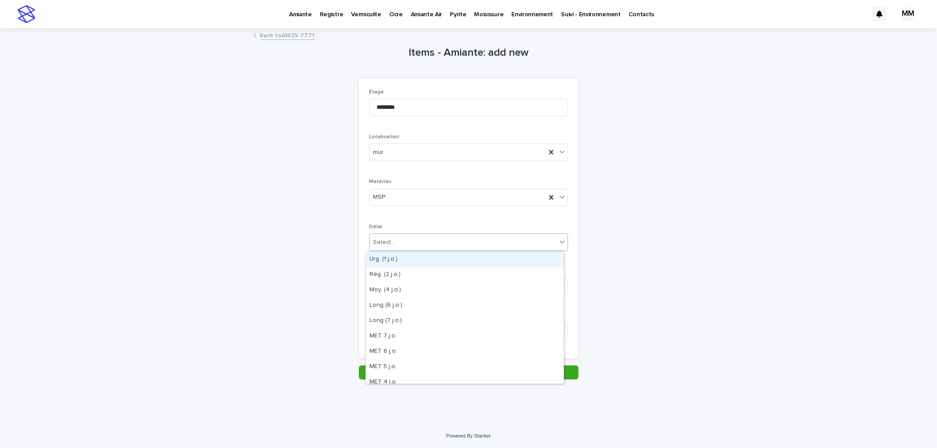
click at [392, 242] on div "Select..." at bounding box center [463, 242] width 187 height 14
click at [402, 269] on div "Rég. (2 j.o.)" at bounding box center [465, 274] width 198 height 15
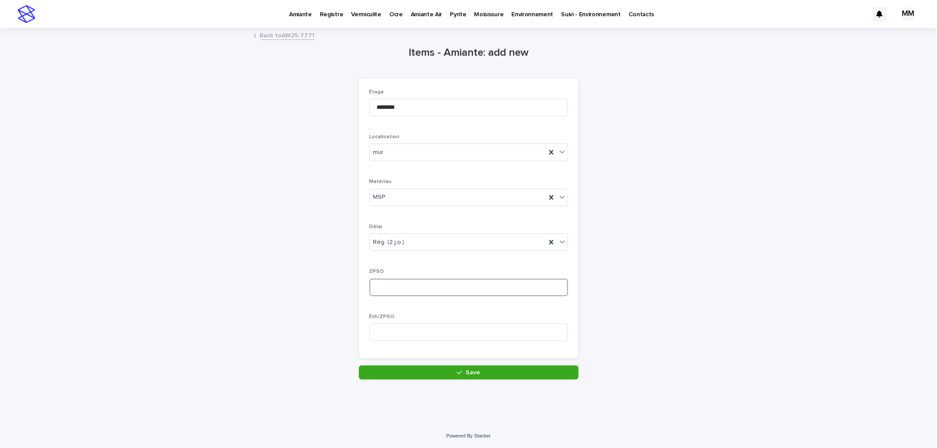
click at [385, 293] on input at bounding box center [468, 288] width 198 height 18
type input "*"
click at [389, 336] on input at bounding box center [468, 333] width 198 height 18
type input "*"
click at [443, 371] on button "Save" at bounding box center [469, 373] width 220 height 14
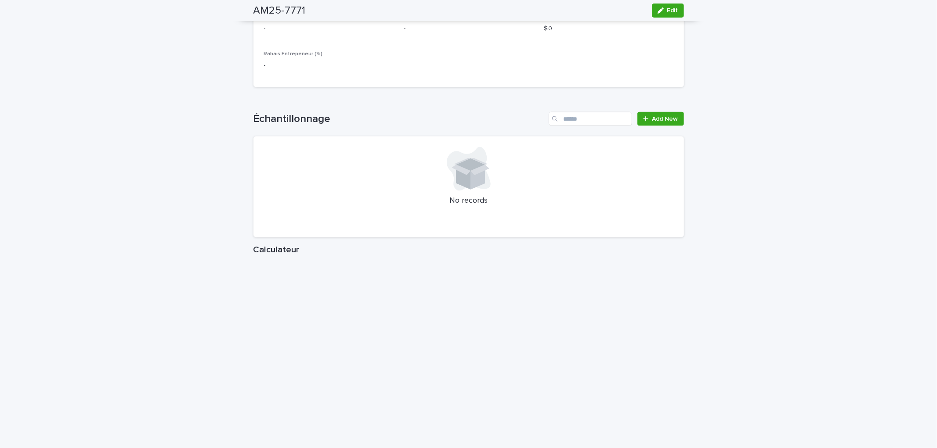
scroll to position [976, 0]
click at [663, 112] on span "Add New" at bounding box center [665, 115] width 26 height 6
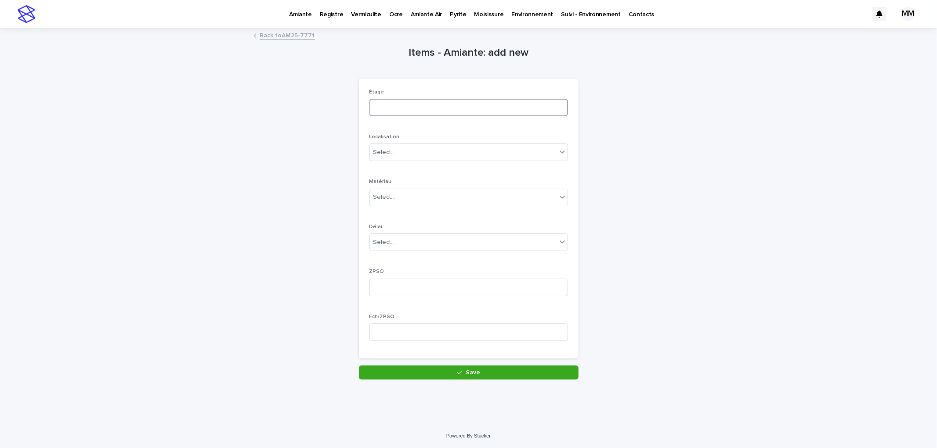
click at [432, 102] on input at bounding box center [468, 108] width 198 height 18
type input "***"
click at [408, 157] on div "Select..." at bounding box center [463, 152] width 187 height 14
click at [395, 260] on div "plafond" at bounding box center [465, 261] width 198 height 15
drag, startPoint x: 397, startPoint y: 199, endPoint x: 402, endPoint y: 205, distance: 7.8
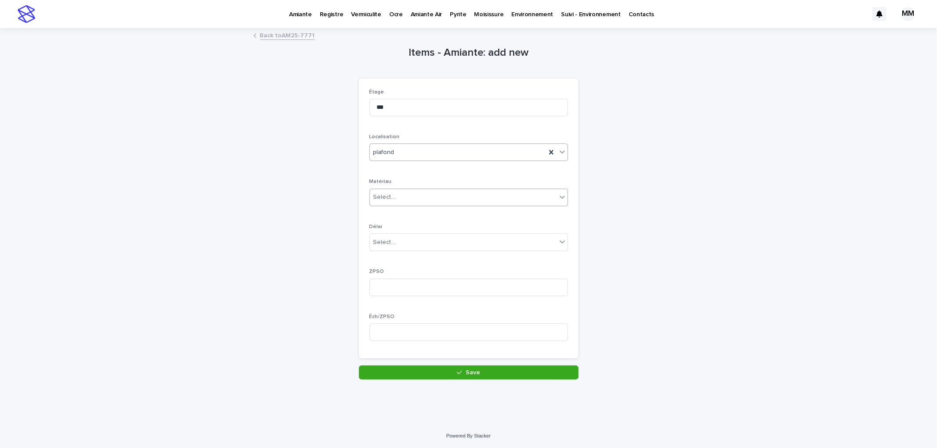
click at [398, 200] on div "Select..." at bounding box center [463, 197] width 187 height 14
click at [395, 251] on div "MSP" at bounding box center [465, 245] width 198 height 15
drag, startPoint x: 396, startPoint y: 240, endPoint x: 399, endPoint y: 247, distance: 7.9
click at [396, 239] on div "Select..." at bounding box center [463, 242] width 187 height 14
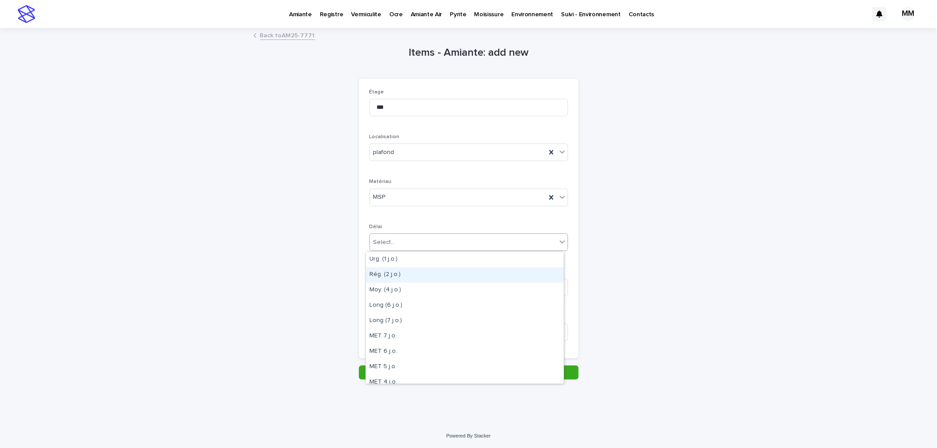
click at [400, 278] on div "Rég. (2 j.o.)" at bounding box center [465, 274] width 198 height 15
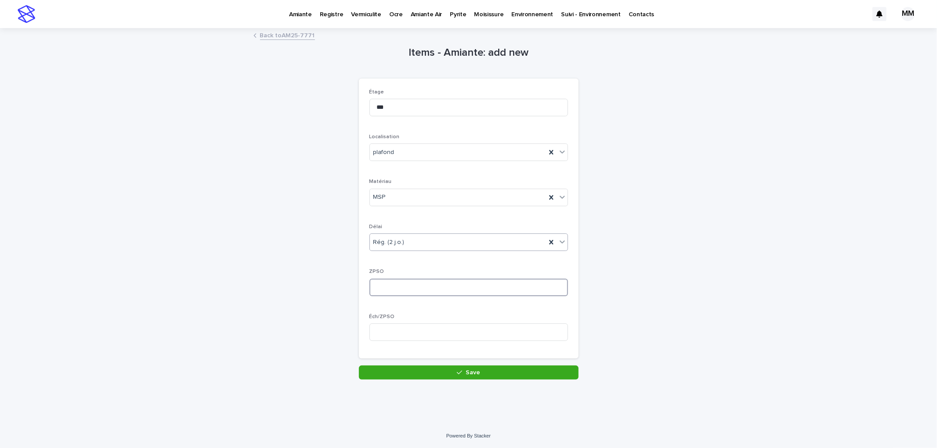
click at [385, 285] on input at bounding box center [468, 288] width 198 height 18
type input "*"
click at [397, 340] on input at bounding box center [468, 333] width 198 height 18
type input "*"
click at [488, 371] on button "Save" at bounding box center [469, 373] width 220 height 14
